Goal: Information Seeking & Learning: Learn about a topic

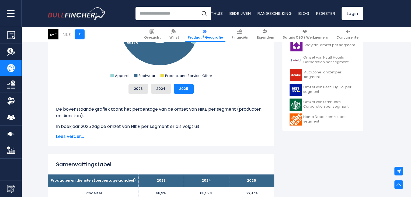
scroll to position [223, 0]
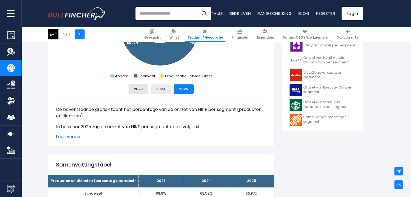
click at [164, 88] on font "2024" at bounding box center [160, 88] width 9 height 5
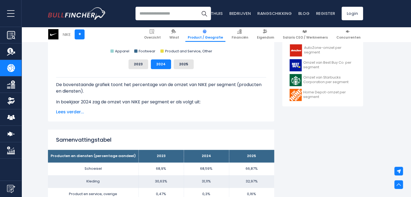
scroll to position [248, 0]
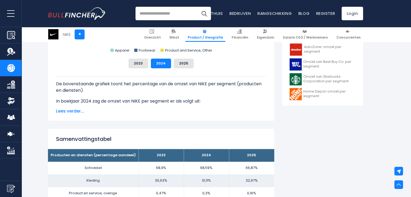
click at [72, 111] on font "Lees verder..." at bounding box center [70, 111] width 28 height 6
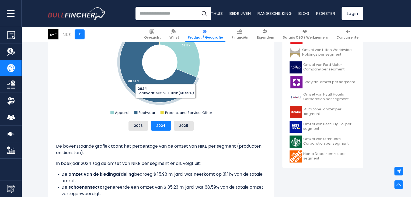
scroll to position [186, 0]
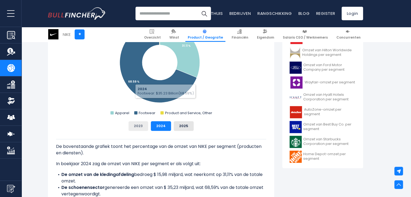
click at [143, 124] on button "2023" at bounding box center [139, 126] width 20 height 10
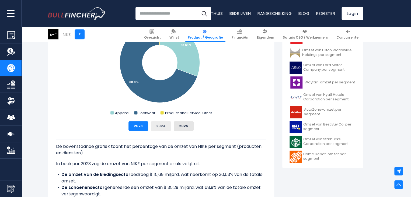
click at [161, 122] on button "2024" at bounding box center [161, 126] width 20 height 10
click at [139, 125] on font "2023" at bounding box center [138, 125] width 9 height 5
click at [158, 126] on font "2024" at bounding box center [160, 125] width 9 height 5
click at [142, 125] on font "2023" at bounding box center [138, 125] width 9 height 5
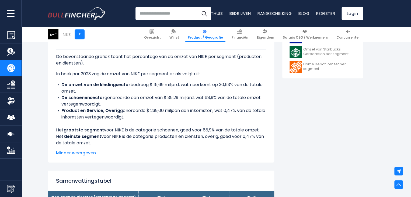
scroll to position [269, 0]
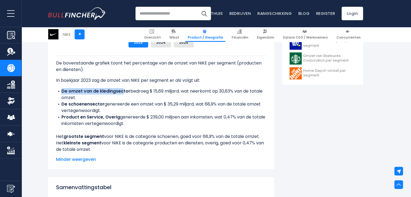
drag, startPoint x: 63, startPoint y: 88, endPoint x: 123, endPoint y: 91, distance: 61.0
click at [123, 91] on font "De omzet van de kledingsector" at bounding box center [95, 91] width 69 height 6
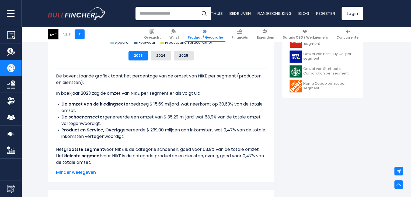
click at [223, 137] on li "Product en Service, Overig genereerde $ 239,00 miljoen aan inkomsten, wat 0,47%…" at bounding box center [161, 133] width 210 height 13
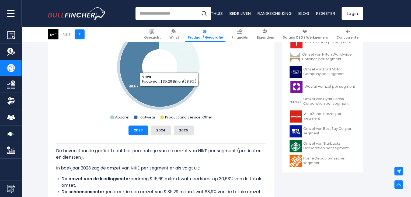
scroll to position [181, 0]
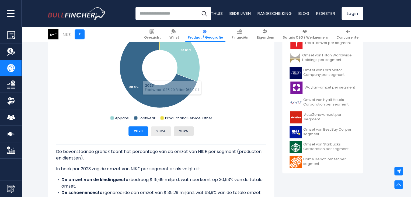
click at [162, 132] on font "2024" at bounding box center [160, 130] width 9 height 5
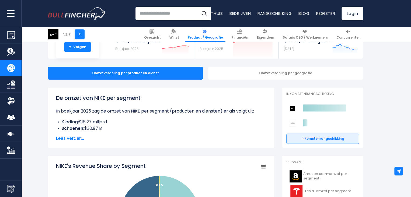
scroll to position [51, 0]
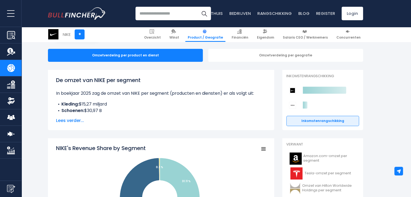
click at [69, 121] on font "Lees verder..." at bounding box center [70, 120] width 28 height 6
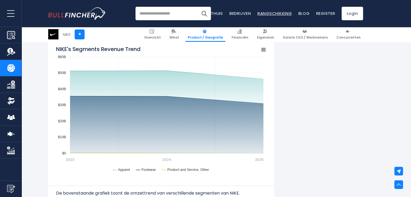
scroll to position [542, 0]
